Goal: Navigation & Orientation: Find specific page/section

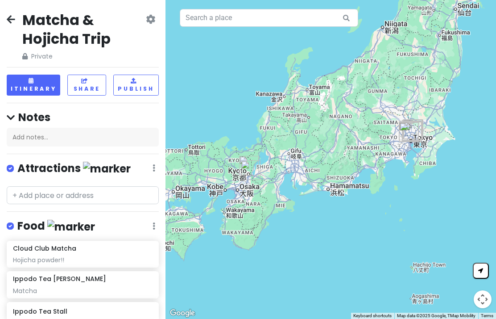
click at [11, 22] on icon at bounding box center [11, 19] width 8 height 7
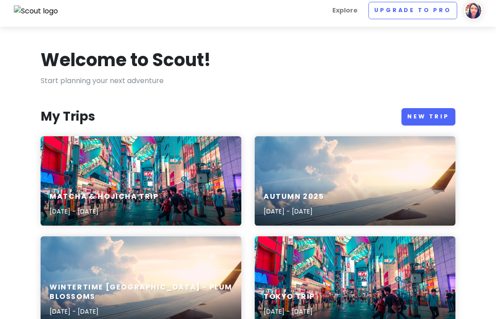
scroll to position [8, 0]
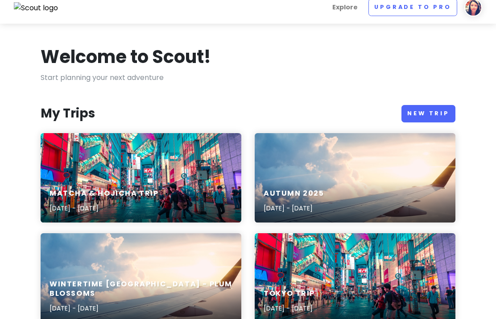
click at [198, 261] on div "Wintertime [GEOGRAPHIC_DATA] - Plum Blossoms [DATE] - [DATE]" at bounding box center [141, 277] width 201 height 89
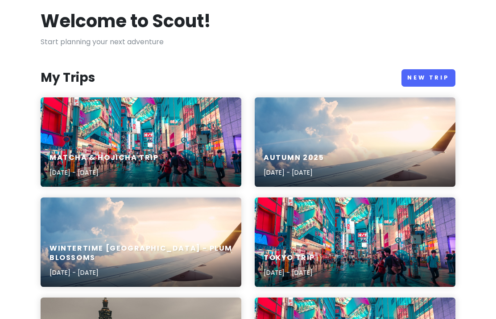
click at [339, 142] on div "Autumn [DATE], 2025 - [DATE]" at bounding box center [355, 141] width 201 height 89
